Goal: Task Accomplishment & Management: Use online tool/utility

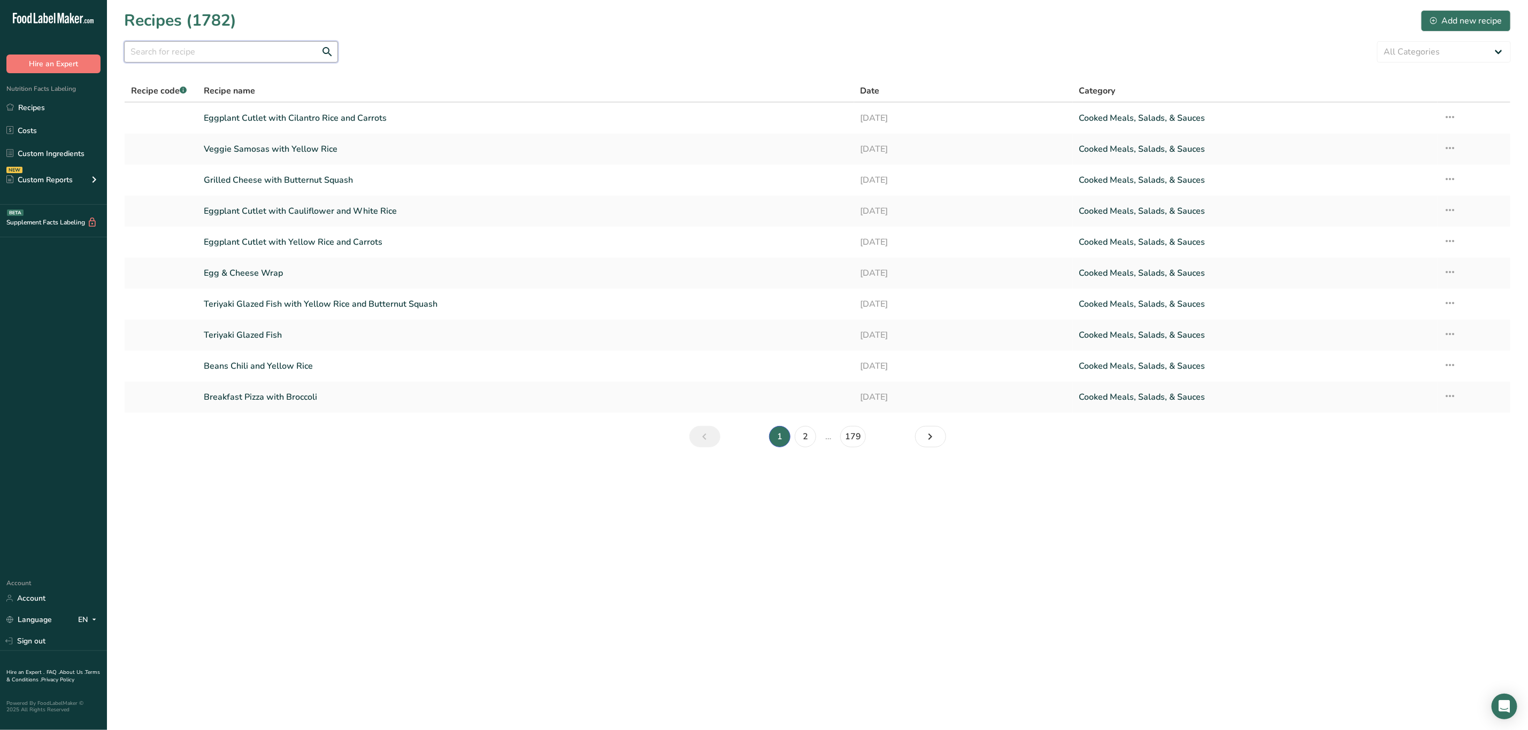
click at [303, 56] on input "text" at bounding box center [231, 51] width 214 height 21
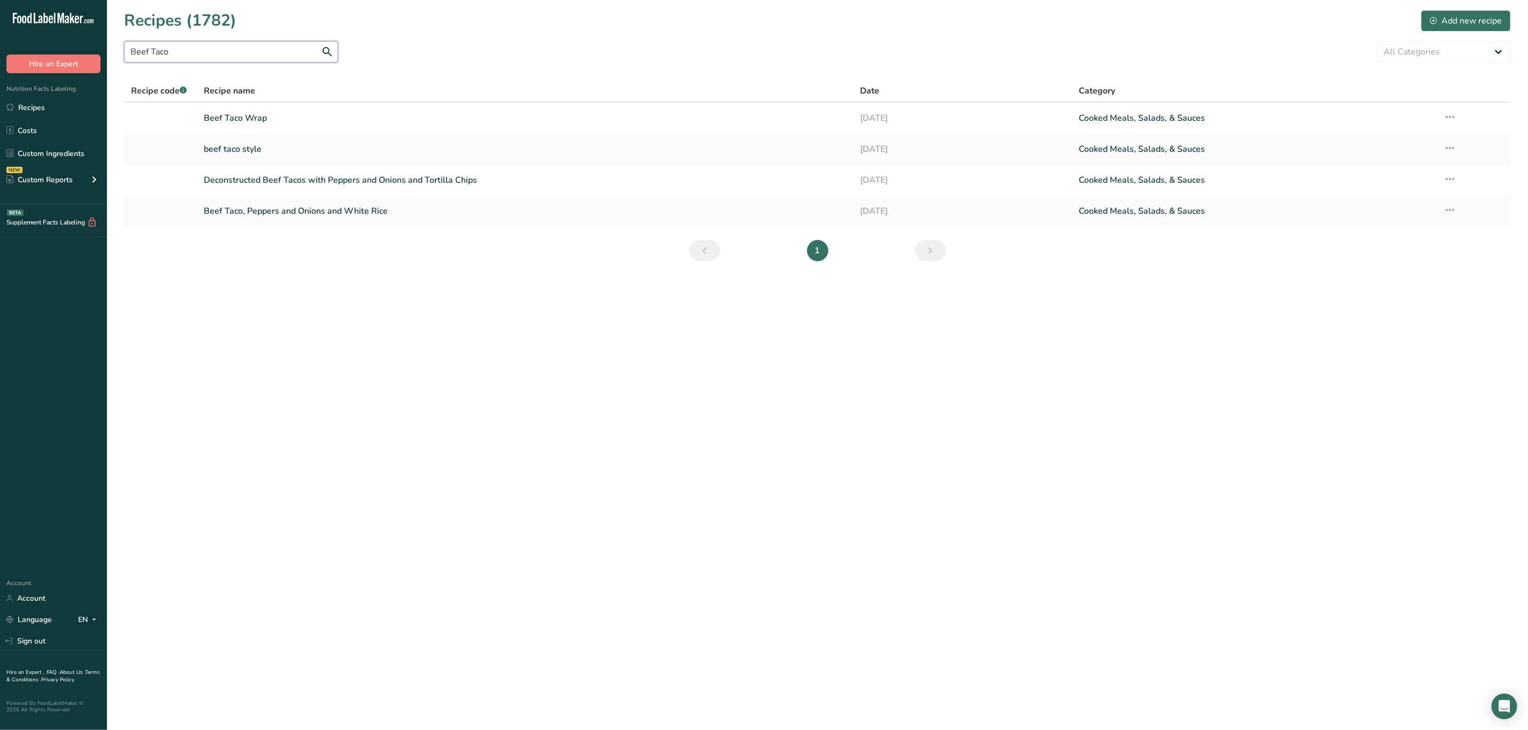
drag, startPoint x: 217, startPoint y: 50, endPoint x: 29, endPoint y: 81, distance: 190.7
click at [5, 70] on div ".a-20{fill:#fff;} Hire an Expert Nutrition Facts Labeling Recipes Costs Custom …" at bounding box center [764, 365] width 1528 height 730
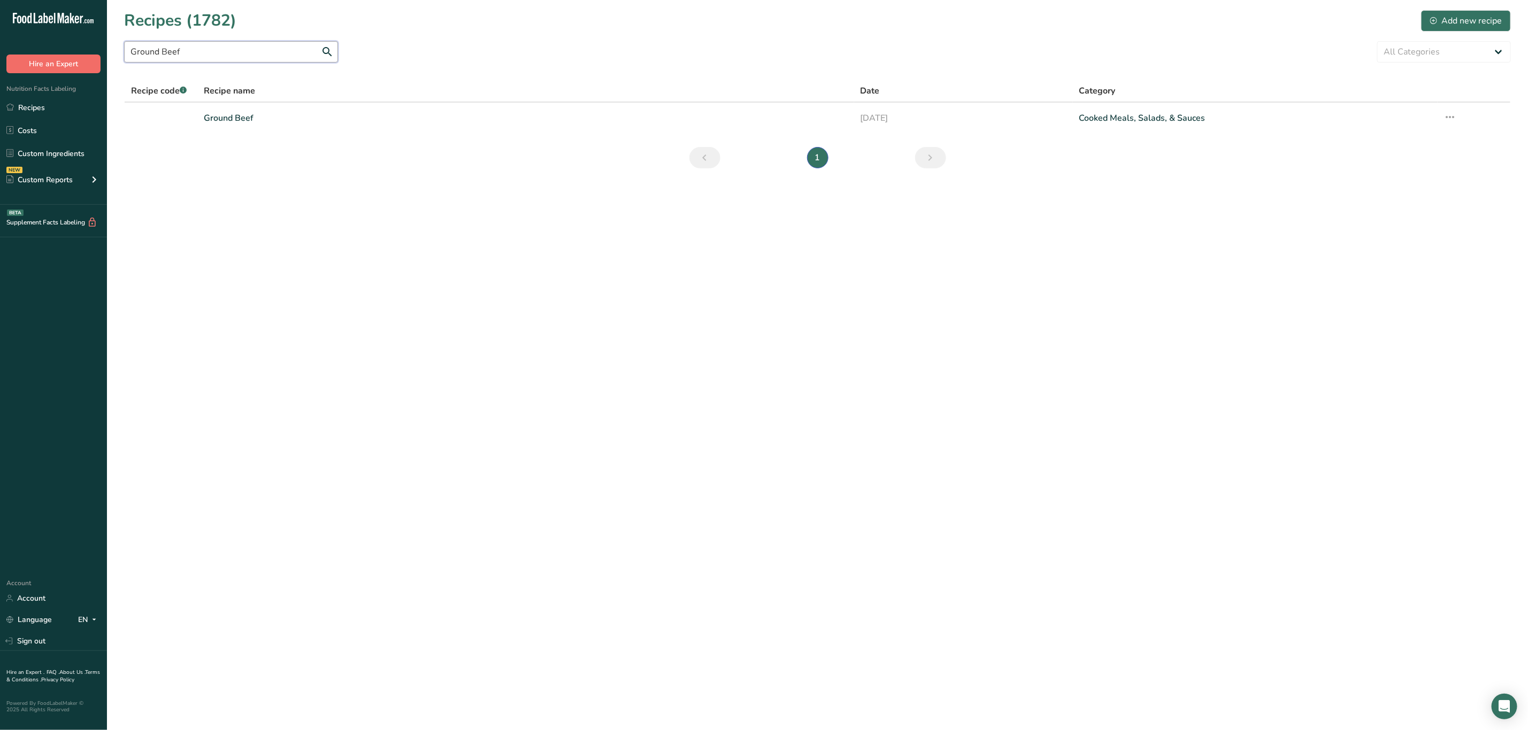
drag, startPoint x: 234, startPoint y: 51, endPoint x: 21, endPoint y: 64, distance: 213.7
click at [21, 64] on div ".a-20{fill:#fff;} Hire an Expert Nutrition Facts Labeling Recipes Costs Custom …" at bounding box center [764, 365] width 1528 height 730
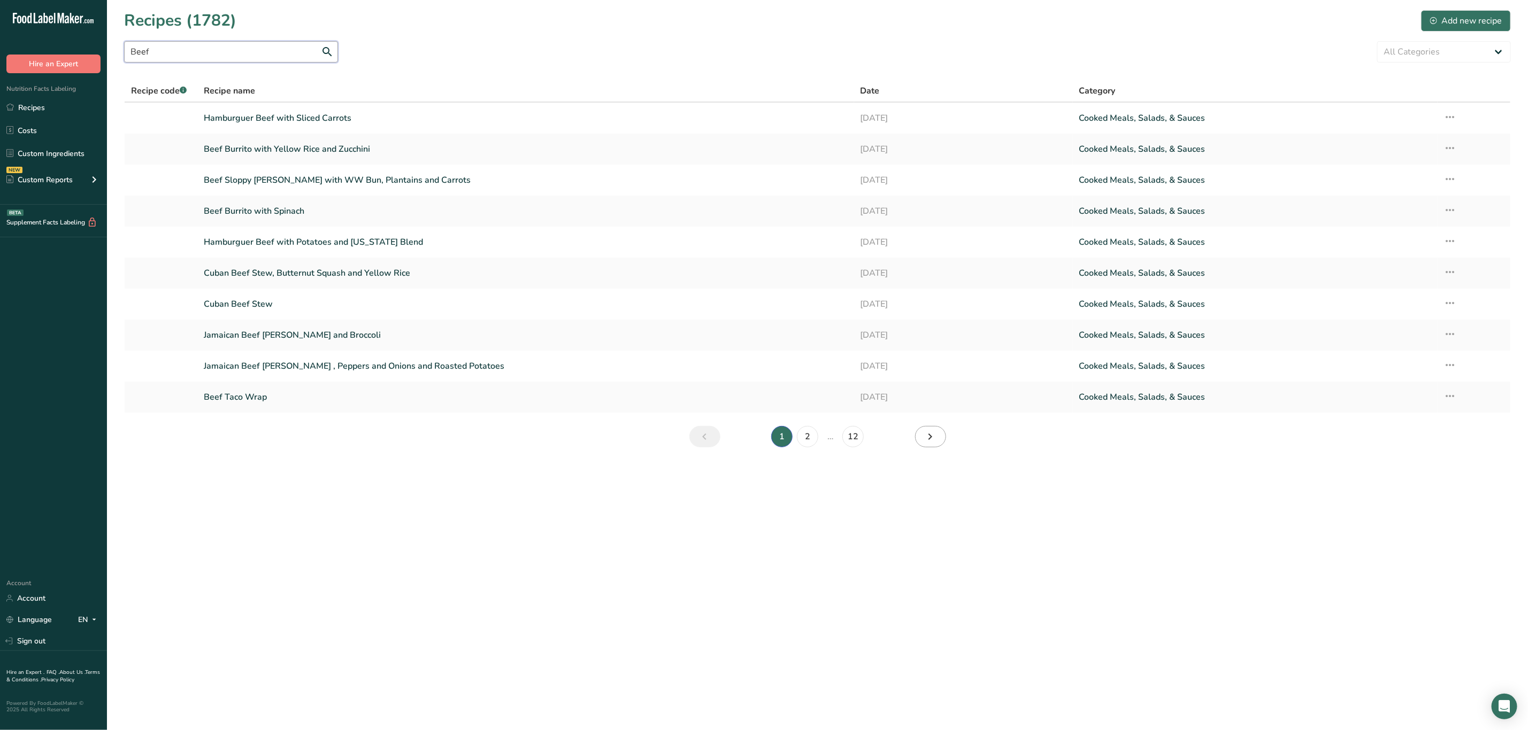
type input "Beef"
click at [922, 440] on link "Next page" at bounding box center [930, 436] width 31 height 21
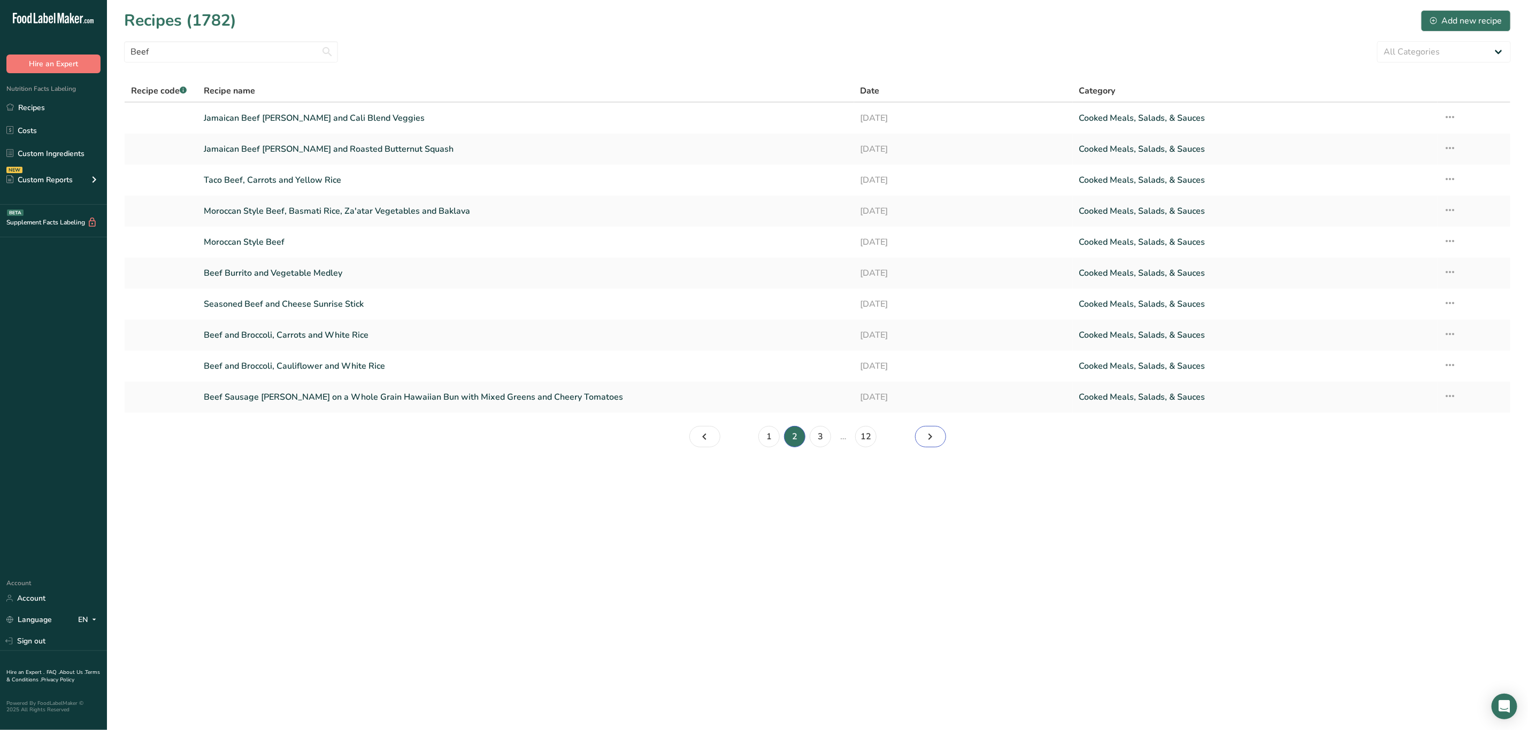
click at [929, 441] on icon "Page 3." at bounding box center [930, 436] width 13 height 19
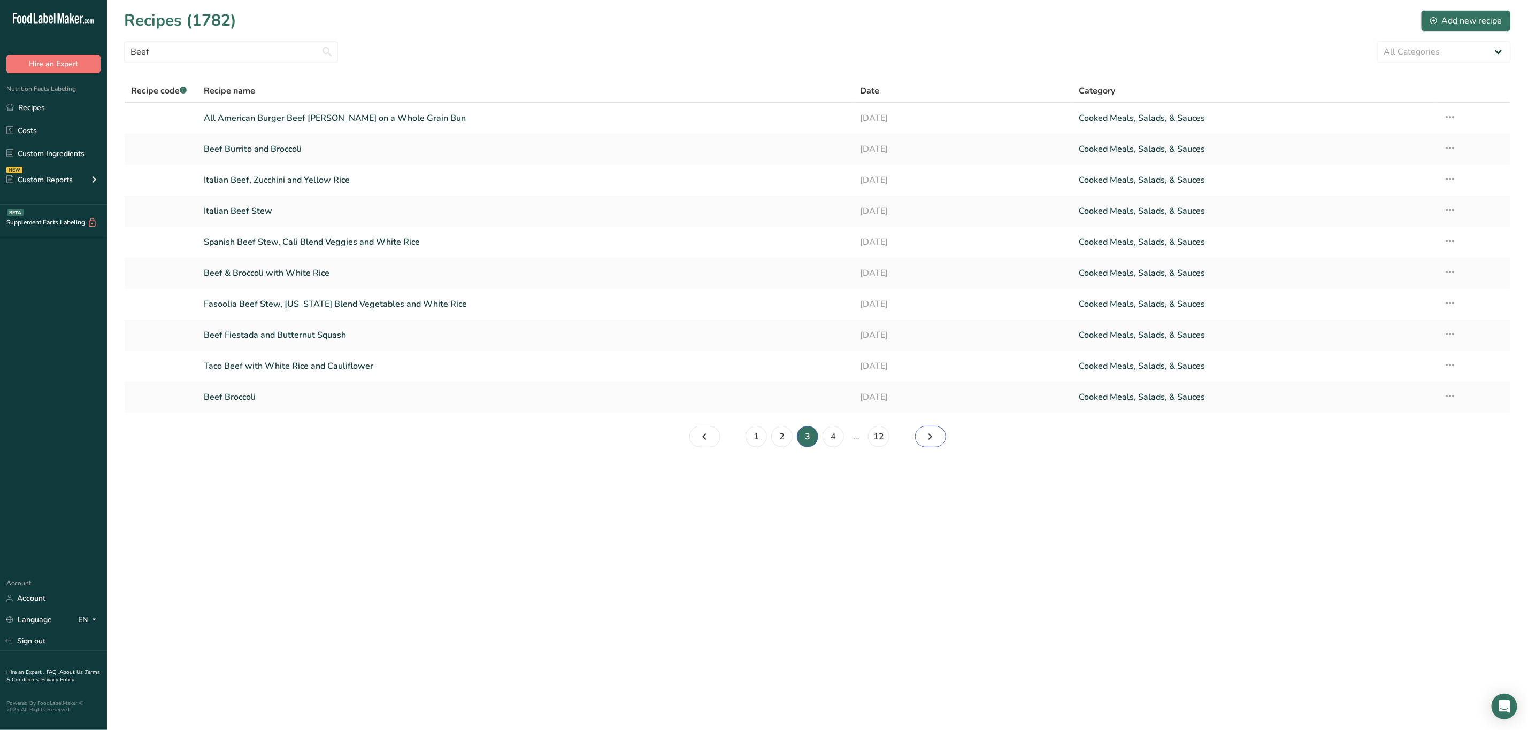
click at [928, 437] on icon "Page 4." at bounding box center [930, 436] width 13 height 19
click at [294, 118] on link "Taco Beef, Broccoli and Brown Rice" at bounding box center [525, 118] width 643 height 22
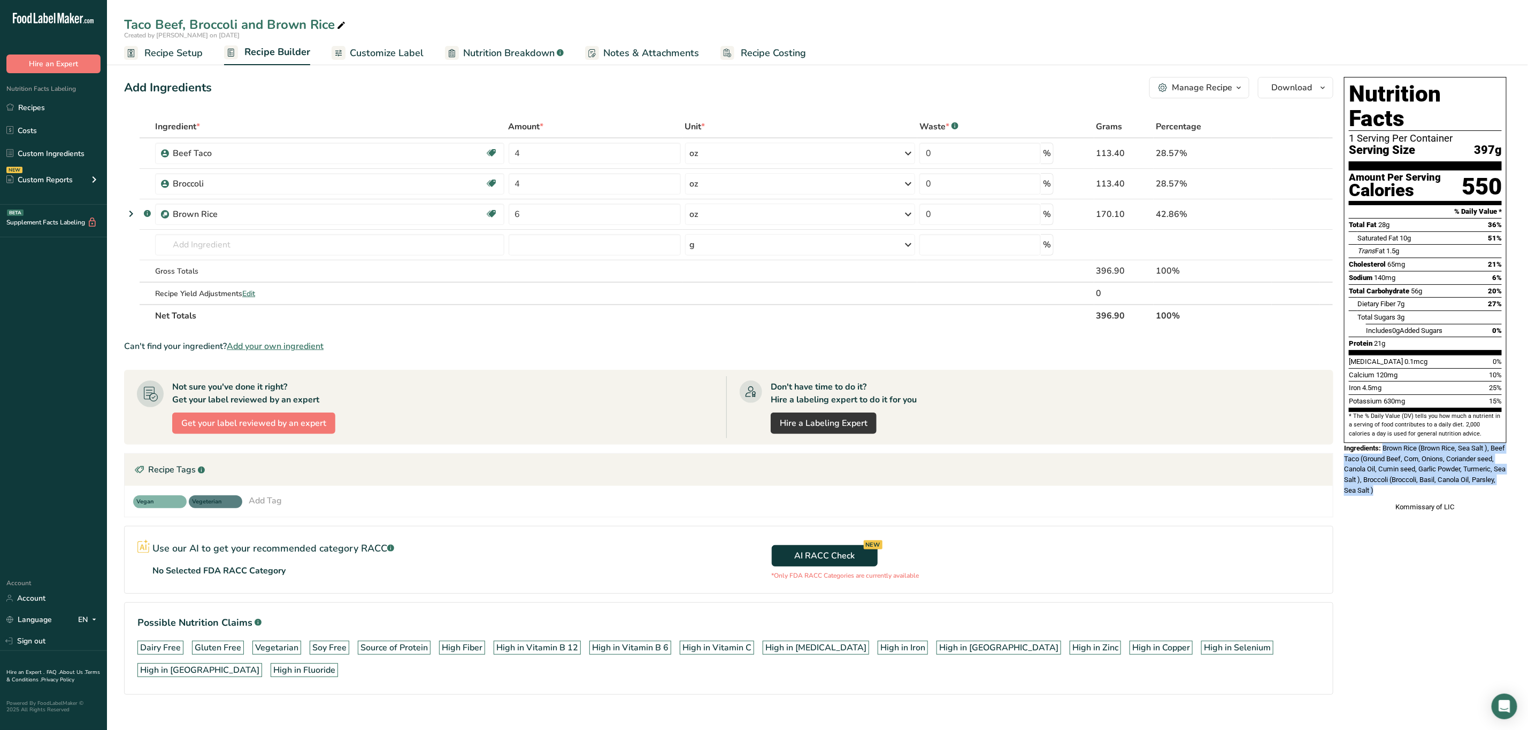
drag, startPoint x: 1384, startPoint y: 427, endPoint x: 1428, endPoint y: 471, distance: 61.6
click at [1428, 471] on div "Ingredients: Brown Rice (Brown Rice, Sea Salt ), Beef Taco (Ground Beef, Corn, …" at bounding box center [1425, 469] width 163 height 52
copy span "Brown Rice (Brown Rice, Sea Salt ), Beef Taco (Ground Beef, Corn, Onions, Coria…"
click at [294, 25] on div "Taco Beef, Broccoli and Brown Rice" at bounding box center [235, 24] width 223 height 19
click at [294, 25] on input "Taco Beef, Broccoli and Brown Rice" at bounding box center [817, 24] width 1386 height 19
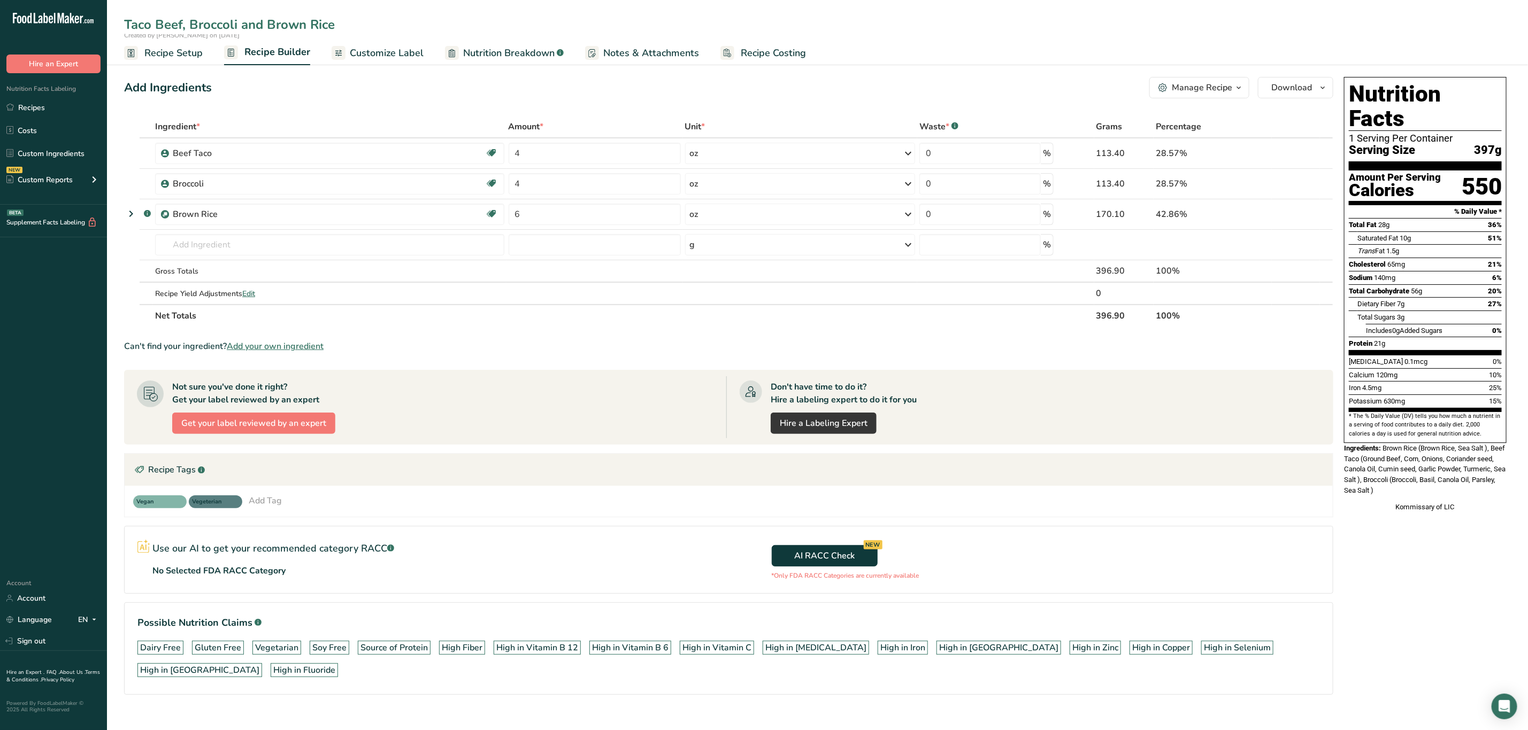
click at [294, 25] on input "Taco Beef, Broccoli and Brown Rice" at bounding box center [817, 24] width 1386 height 19
